Goal: Task Accomplishment & Management: Complete application form

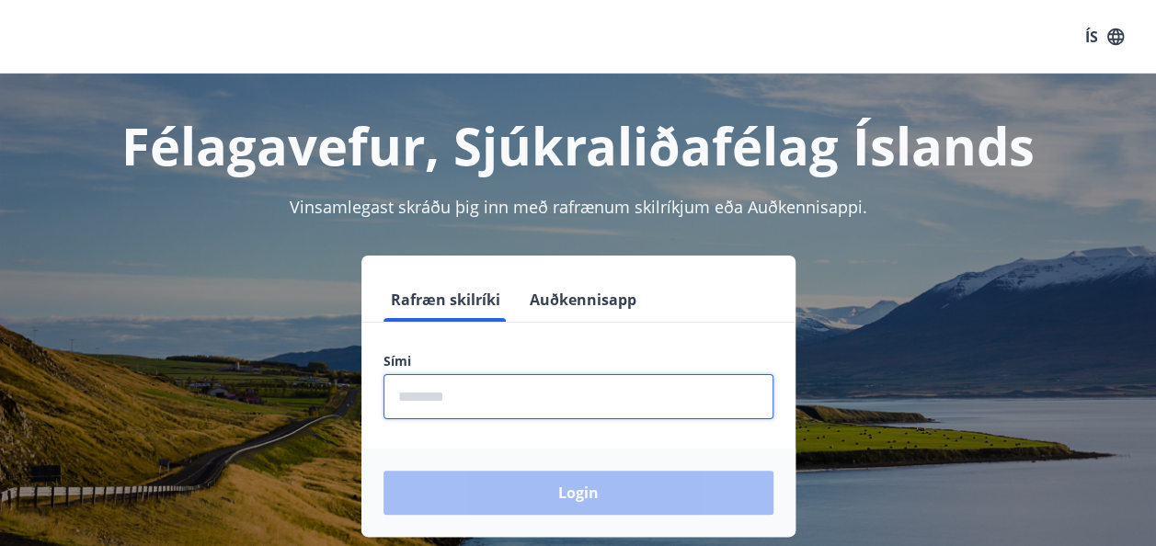
click at [533, 397] on input "phone" at bounding box center [578, 396] width 390 height 45
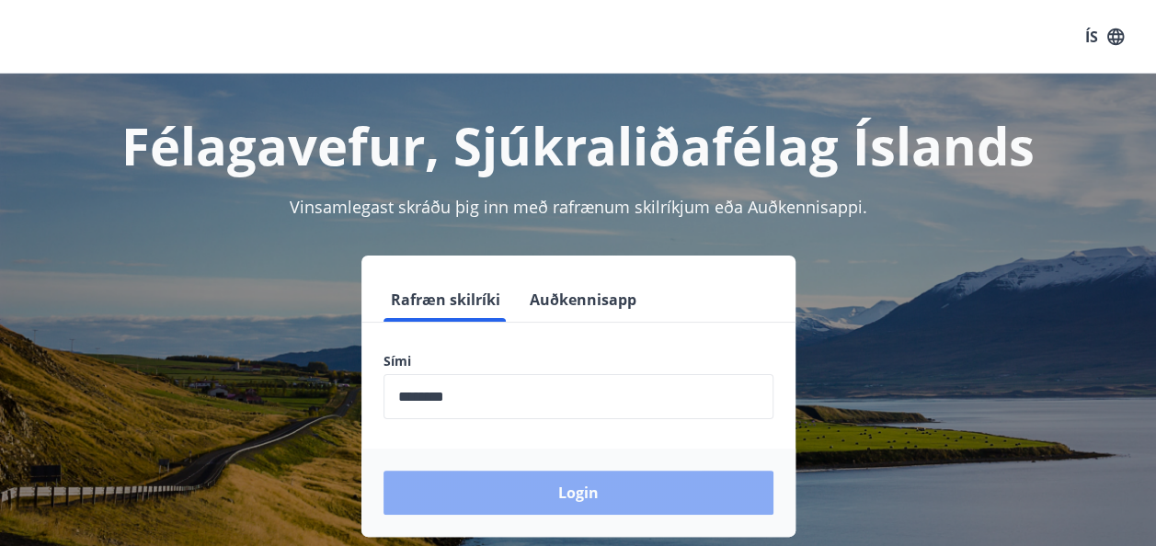
click at [589, 502] on button "Login" at bounding box center [578, 493] width 390 height 44
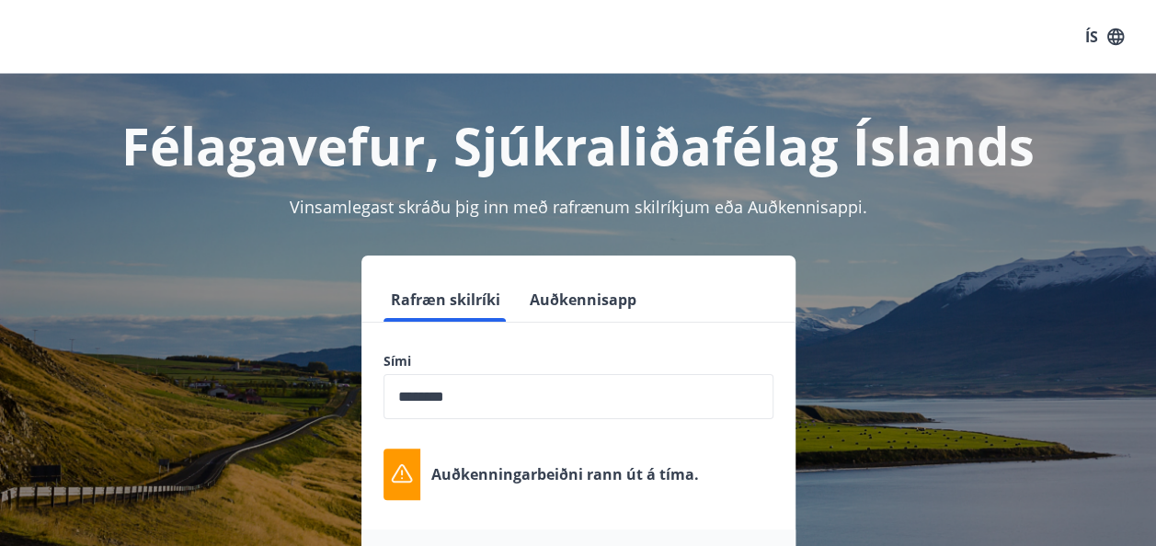
click at [570, 406] on input "phone" at bounding box center [578, 396] width 390 height 45
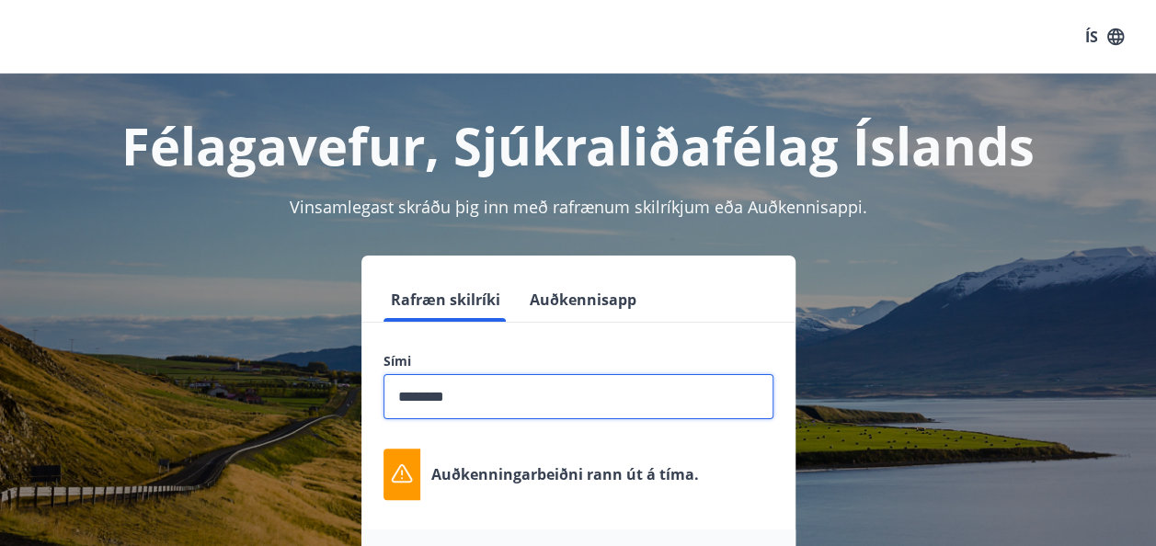
click at [857, 333] on div "Rafræn skilríki Auðkennisapp Sími ​ Auðkenningarbeiðni [PERSON_NAME] út á tíma.…" at bounding box center [578, 437] width 1112 height 362
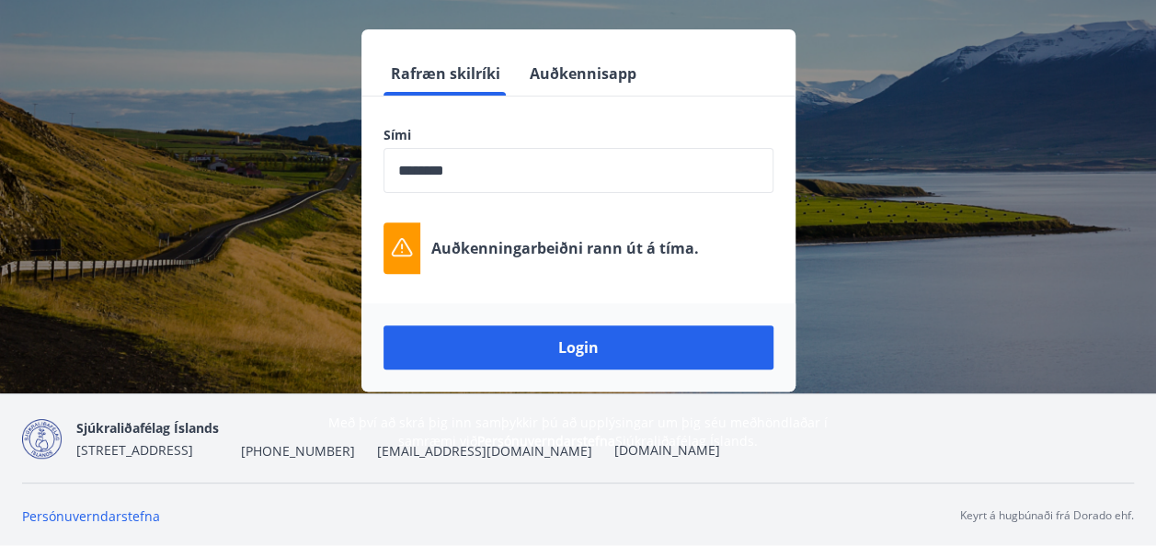
scroll to position [227, 0]
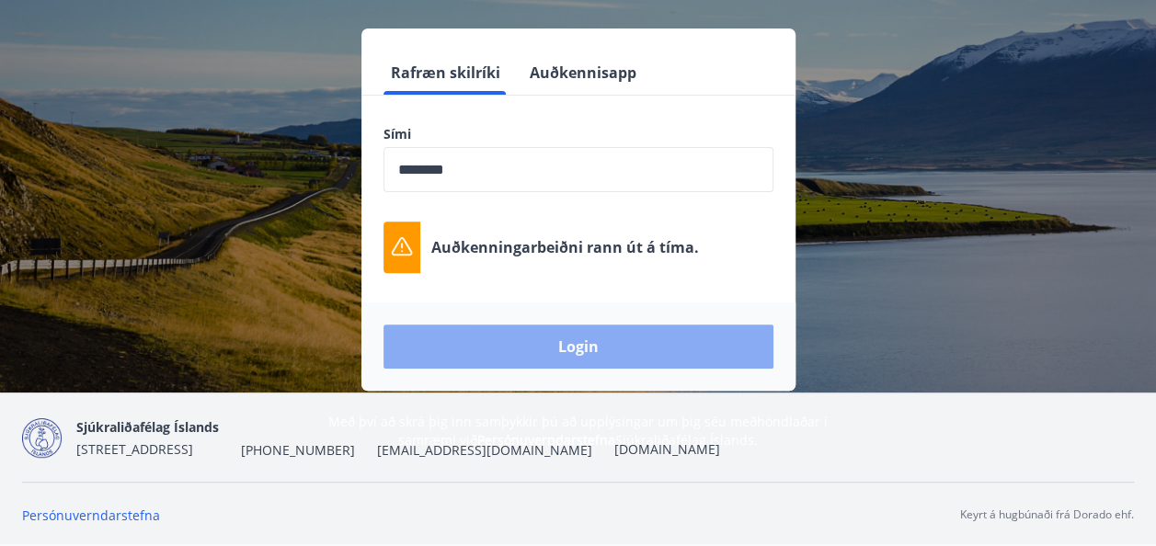
click at [567, 338] on button "Login" at bounding box center [578, 347] width 390 height 44
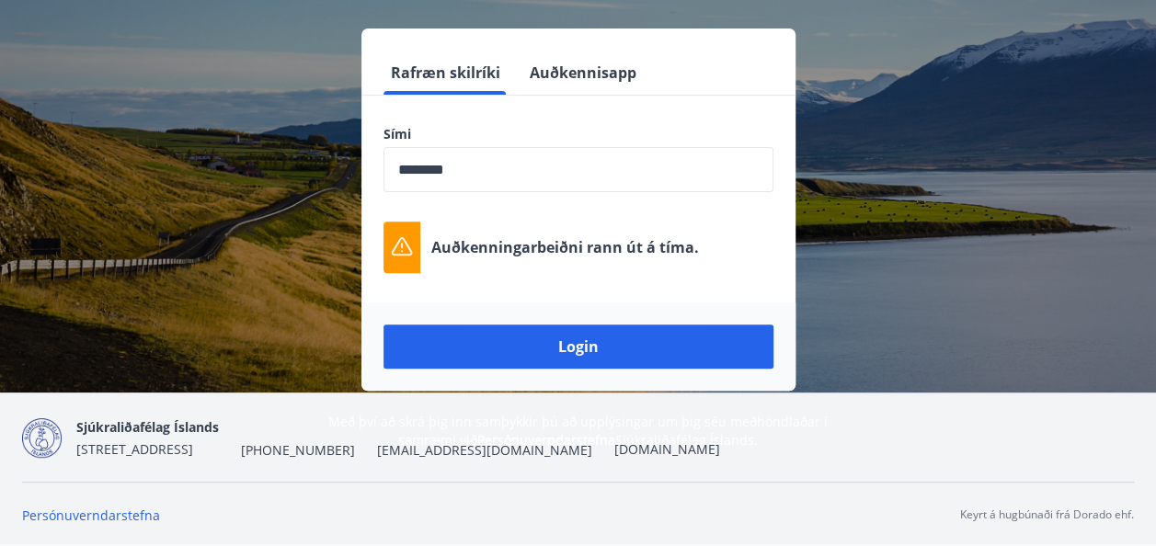
click at [578, 180] on input "phone" at bounding box center [578, 169] width 390 height 45
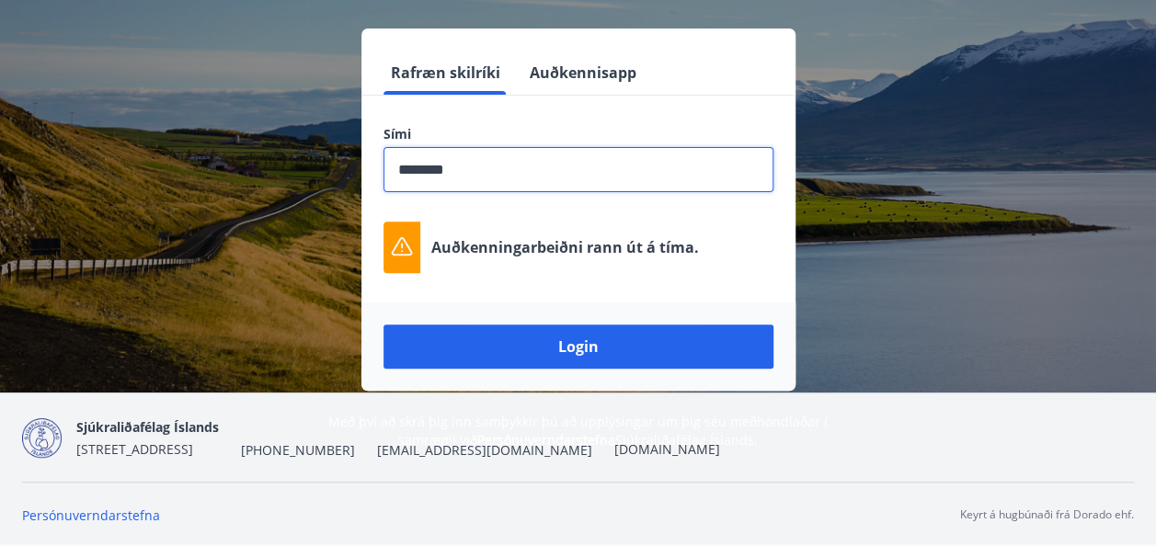
click at [534, 163] on input "phone" at bounding box center [578, 169] width 390 height 45
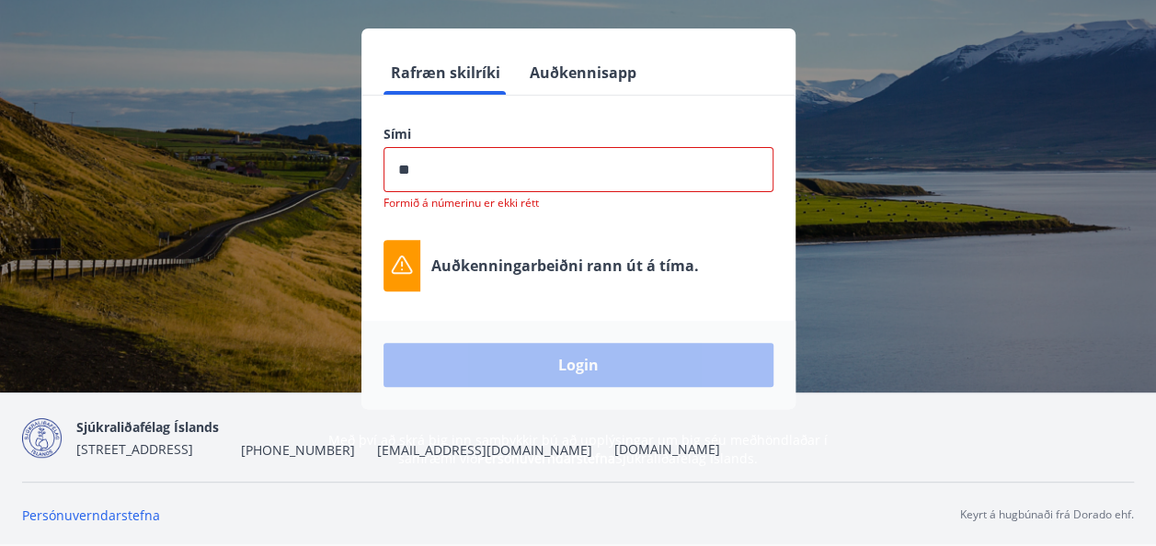
type input "*"
type input "********"
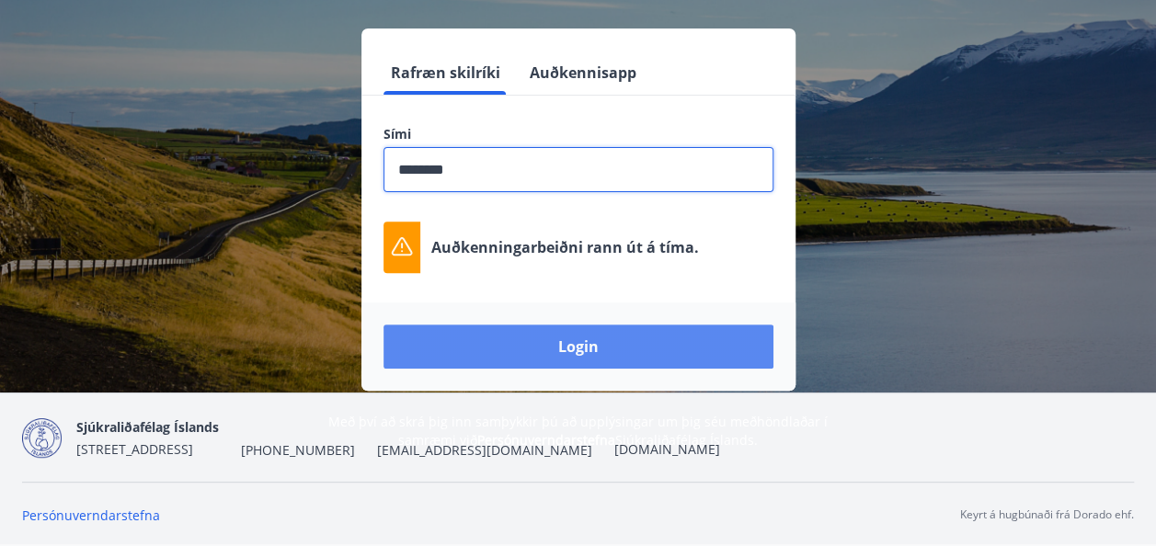
click at [573, 337] on button "Login" at bounding box center [578, 347] width 390 height 44
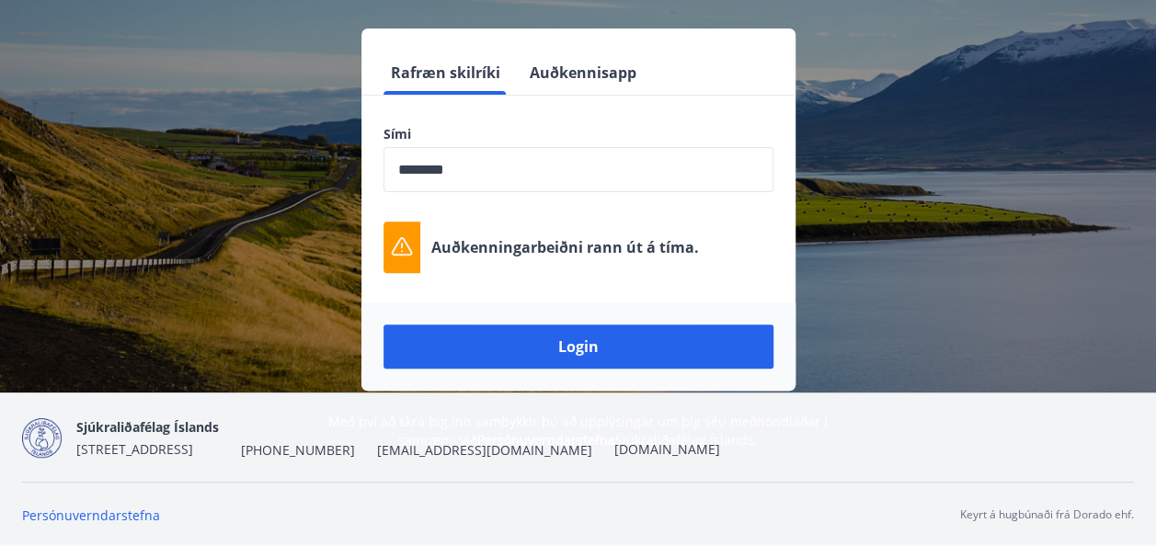
click at [1138, 119] on div "Félagavefur, Sjúkraliðafélag Íslands Vinsamlegast skráðu þig inn með rafrænum s…" at bounding box center [578, 147] width 1156 height 603
click at [543, 246] on p "Auðkenningarbeiðni rann út á tíma." at bounding box center [565, 247] width 268 height 20
